Goal: Task Accomplishment & Management: Manage account settings

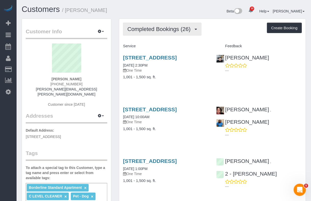
click at [165, 26] on span "Completed Bookings (26)" at bounding box center [160, 29] width 66 height 6
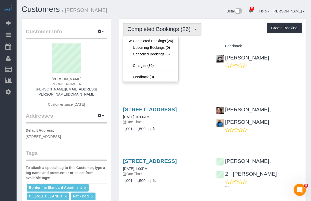
click at [187, 87] on div "113 Columbia Heights, Apt. 4, Brooklyn, NY 11201 06/29/2023 2:30PM One Time 1,0…" at bounding box center [165, 69] width 93 height 39
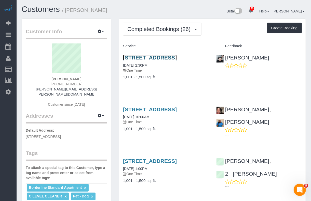
click at [176, 58] on link "113 Columbia Heights, Apt. 4, Brooklyn, NY 11201" at bounding box center [150, 58] width 54 height 6
drag, startPoint x: 85, startPoint y: 79, endPoint x: 50, endPoint y: 74, distance: 35.3
click at [50, 74] on div "Katherine Absher (925) 330-7564 katherine.absher@gmail.com Customer since 2019" at bounding box center [66, 77] width 81 height 69
copy div "Katherine Absher"
click at [272, 26] on button "Create Booking" at bounding box center [284, 28] width 35 height 11
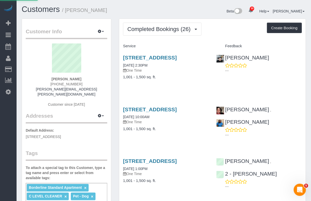
select select "NY"
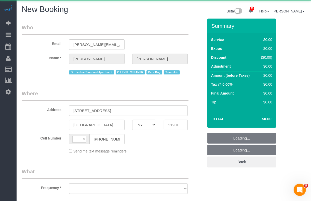
select select "number:89"
select select "number:90"
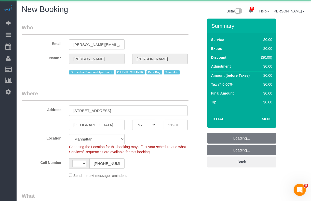
select select "object:1828"
select select "string:stripe-pm_1Mr0dz4VGloSiKo73kS8OCxn"
select select "object:2182"
select select "string:[GEOGRAPHIC_DATA]"
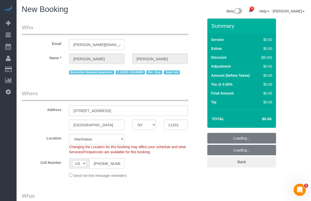
select select "6"
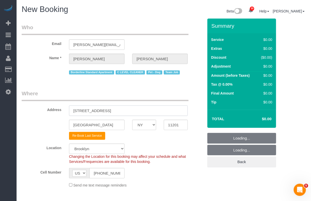
select select "object:2608"
drag, startPoint x: 133, startPoint y: 112, endPoint x: 64, endPoint y: 110, distance: 68.7
click at [64, 110] on div "Address 113 Columbia Heights, Apt. 4" at bounding box center [112, 103] width 189 height 26
paste input "Katherine Absher"
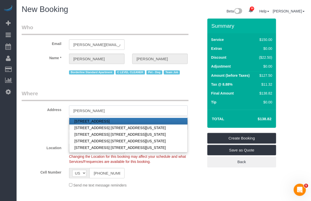
type input "Katherine Absher"
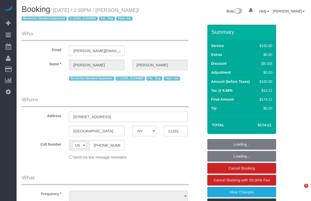
select select "NY"
select select "number:89"
select select "number:90"
select select "number:13"
select select "number:5"
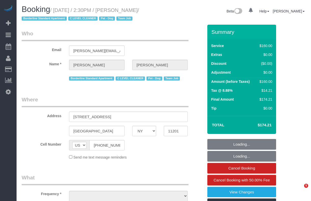
select select "object:1434"
select select "string:stripe-pm_1Mr0dz4VGloSiKo73kS8OCxn"
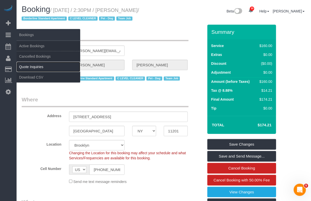
click at [27, 66] on link "Quote Inquiries" at bounding box center [49, 67] width 64 height 10
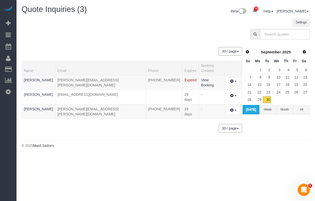
click at [299, 111] on button "All" at bounding box center [301, 109] width 17 height 9
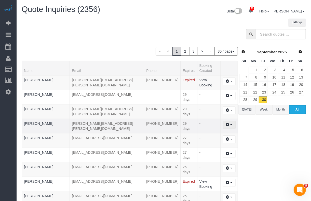
click at [227, 125] on icon "button" at bounding box center [228, 124] width 4 height 3
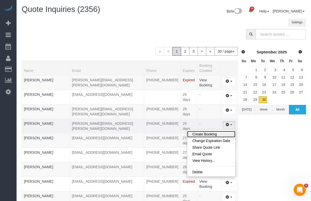
click at [206, 134] on link "Create Booking" at bounding box center [211, 134] width 48 height 7
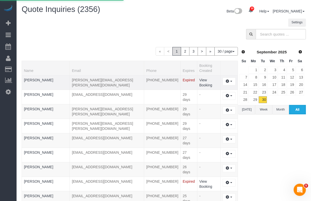
select select "NY"
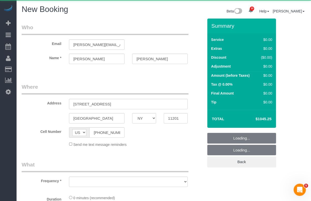
select select "number:89"
select select "number:90"
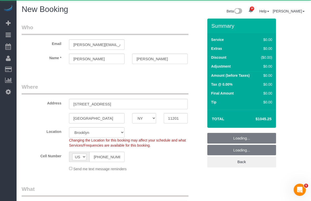
select select "object:3147"
select select "3"
select select "240"
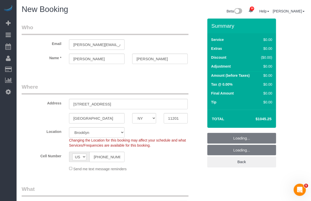
select select "object:3602"
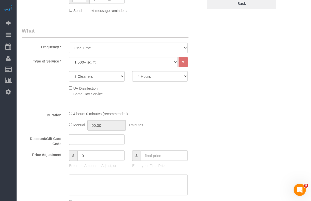
scroll to position [159, 0]
click at [184, 75] on select "2 Hours 2.5 Hours 3 Hours 3.5 Hours 4 Hours 4.5 Hours 5 Hours 5.5 Hours 6 Hours…" at bounding box center [159, 76] width 55 height 10
select select "180"
click at [132, 71] on select "2 Hours 2.5 Hours 3 Hours 3.5 Hours 4 Hours 4.5 Hours 5 Hours 5.5 Hours 6 Hours…" at bounding box center [159, 76] width 55 height 10
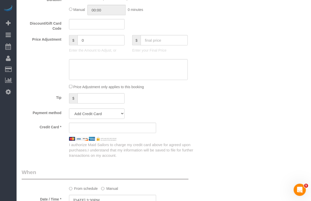
scroll to position [350, 0]
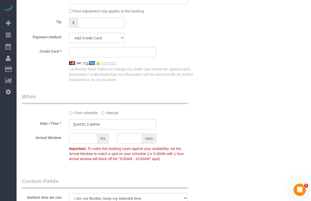
click at [178, 112] on div "From schedule Manual" at bounding box center [128, 112] width 126 height 7
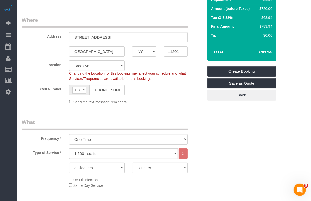
scroll to position [64, 0]
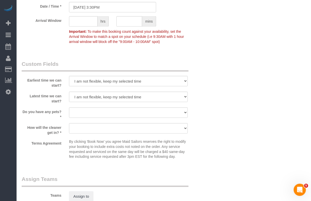
scroll to position [509, 0]
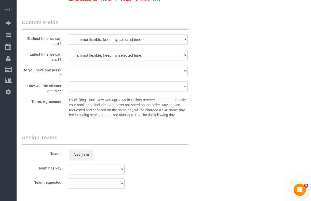
click at [144, 172] on div "Team has key 000- Donna Mercado 000 - Partnerships 000 - TEAM JOB 0 - Kenia Cab…" at bounding box center [112, 169] width 189 height 10
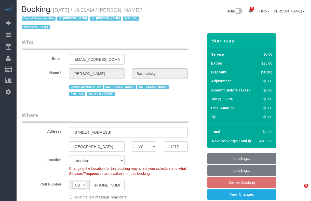
select select "NY"
select select "object:834"
select select "string:stripe-pm_1No6cK4VGloSiKo7E2tmOfwl"
select select "spot3"
select select "number:89"
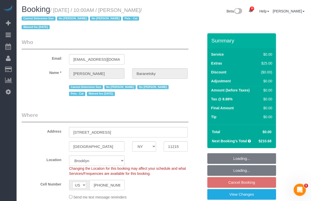
select select "number:90"
select select "number:14"
select select "number:7"
select select "object:1333"
select select "2"
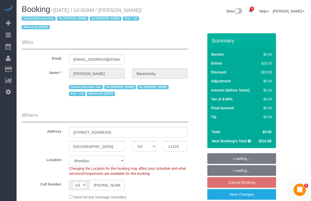
select select "2"
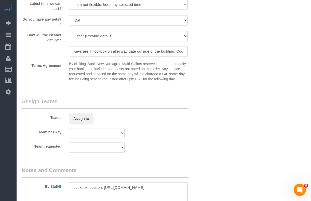
scroll to position [636, 0]
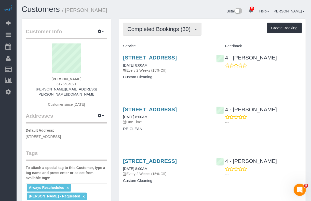
drag, startPoint x: 141, startPoint y: 30, endPoint x: 143, endPoint y: 35, distance: 5.7
click at [142, 32] on button "Completed Bookings (30)" at bounding box center [162, 29] width 78 height 13
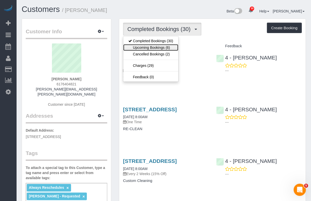
click at [148, 47] on link "Upcoming Bookings (6)" at bounding box center [150, 47] width 55 height 7
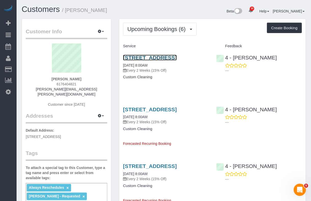
click at [176, 58] on link "[STREET_ADDRESS]" at bounding box center [150, 58] width 54 height 6
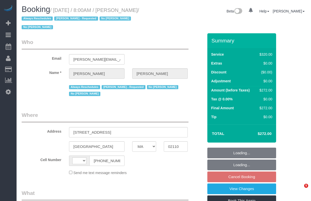
select select "MA"
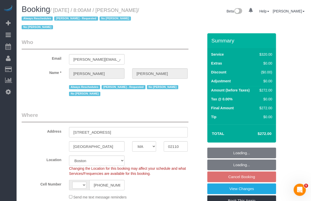
select select "object:833"
select select "string:[GEOGRAPHIC_DATA]"
select select "string:stripe-pm_1OP3jM4VGloSiKo7alGGAmXC"
select select "spot1"
select select "number:89"
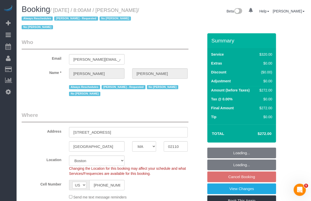
select select "number:90"
select select "number:15"
select select "number:6"
select select "2"
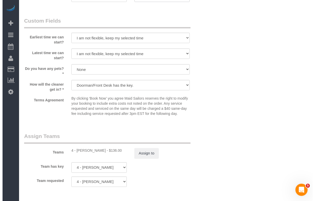
scroll to position [477, 0]
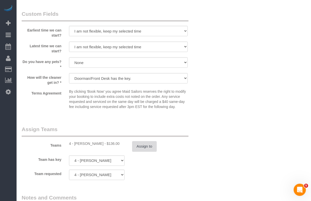
click at [149, 149] on button "Assign to" at bounding box center [144, 146] width 24 height 11
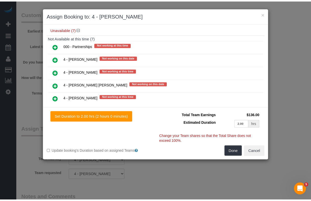
scroll to position [64, 0]
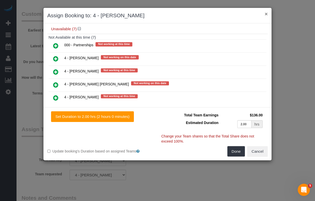
click at [266, 14] on button "×" at bounding box center [266, 13] width 3 height 5
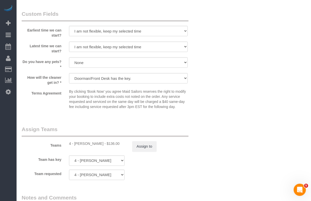
click at [164, 139] on div "Teams 4 - [PERSON_NAME] - $136.00 Assign to" at bounding box center [112, 139] width 189 height 26
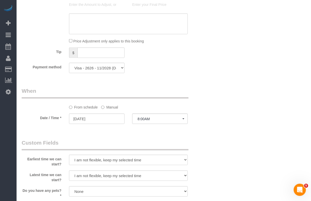
scroll to position [350, 0]
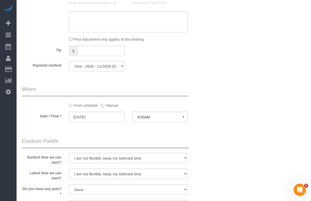
drag, startPoint x: 111, startPoint y: 106, endPoint x: 111, endPoint y: 110, distance: 3.8
click at [111, 108] on label "Manual" at bounding box center [109, 104] width 17 height 7
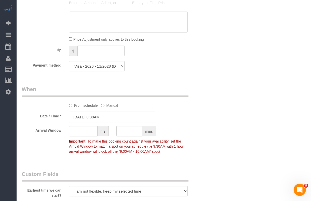
click at [107, 118] on input "[DATE] 8:00AM" at bounding box center [112, 117] width 87 height 10
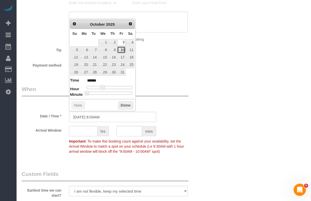
click at [123, 51] on link "10" at bounding box center [121, 50] width 8 height 7
type input "[DATE] 8:00AM"
click at [125, 106] on button "Done" at bounding box center [125, 105] width 15 height 8
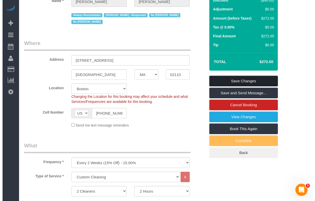
scroll to position [64, 0]
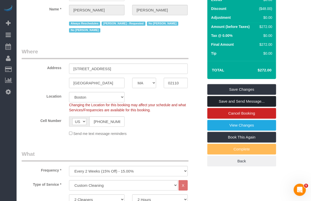
click at [241, 101] on link "Save and Send Message..." at bounding box center [241, 101] width 69 height 11
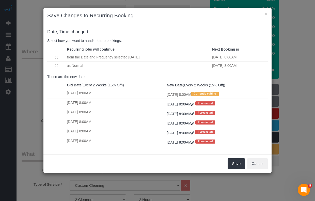
drag, startPoint x: 183, startPoint y: 165, endPoint x: 187, endPoint y: 165, distance: 4.4
click at [183, 165] on div "Save Cancel" at bounding box center [157, 163] width 228 height 19
drag, startPoint x: 235, startPoint y: 165, endPoint x: 232, endPoint y: 166, distance: 4.1
click at [232, 166] on button "Save" at bounding box center [236, 163] width 17 height 11
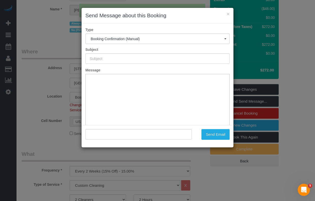
type input "Cleaning Confirmed for [DATE] 8:00am"
type input ""[PERSON_NAME]" <[PERSON_NAME][EMAIL_ADDRESS][PERSON_NAME][DOMAIN_NAME]>"
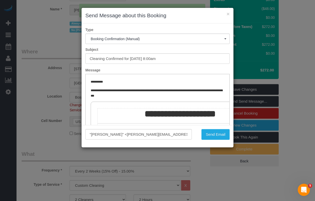
scroll to position [0, 0]
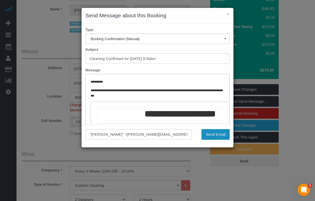
click at [219, 135] on button "Send Email" at bounding box center [216, 134] width 28 height 11
